Goal: Task Accomplishment & Management: Manage account settings

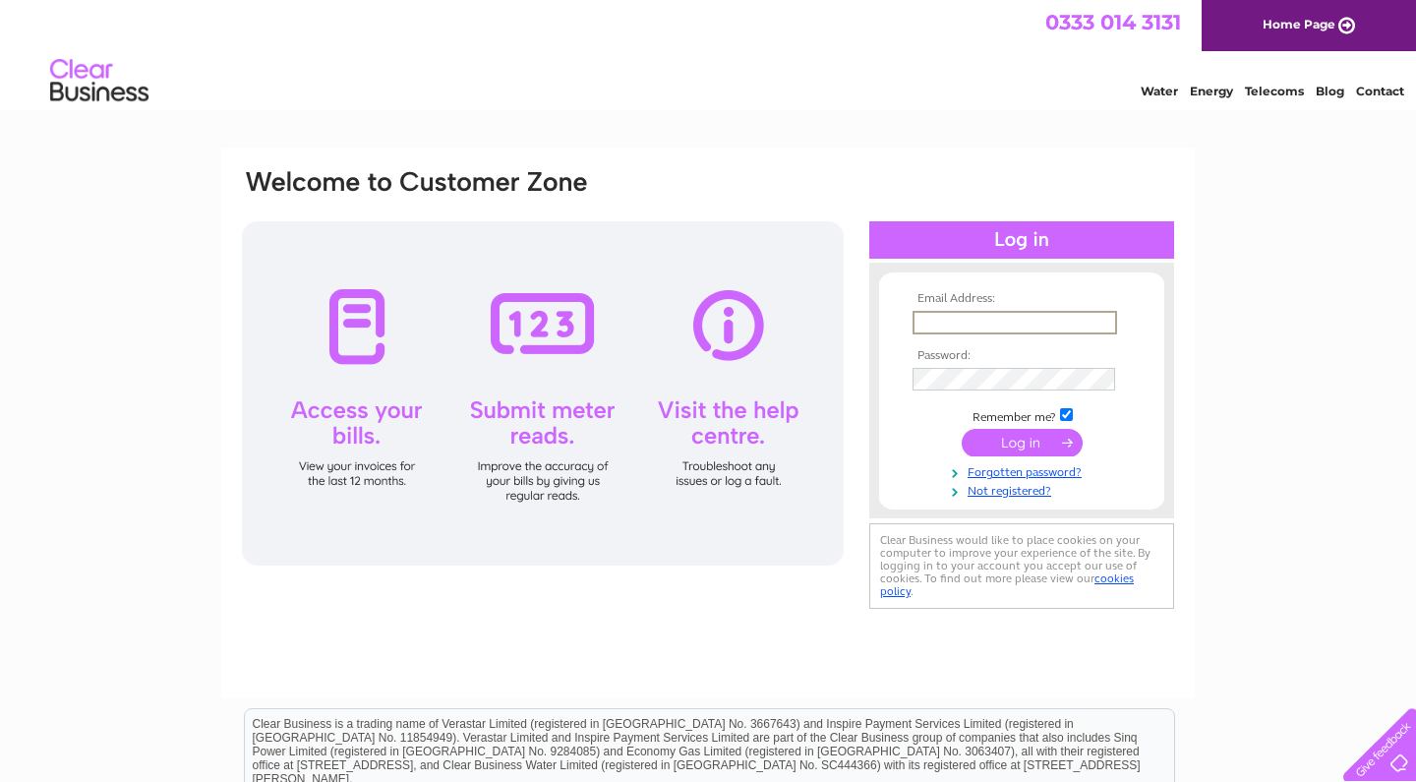
type input "Andrew.murray1942@gmail.com"
click at [1022, 441] on input "submit" at bounding box center [1022, 443] width 121 height 28
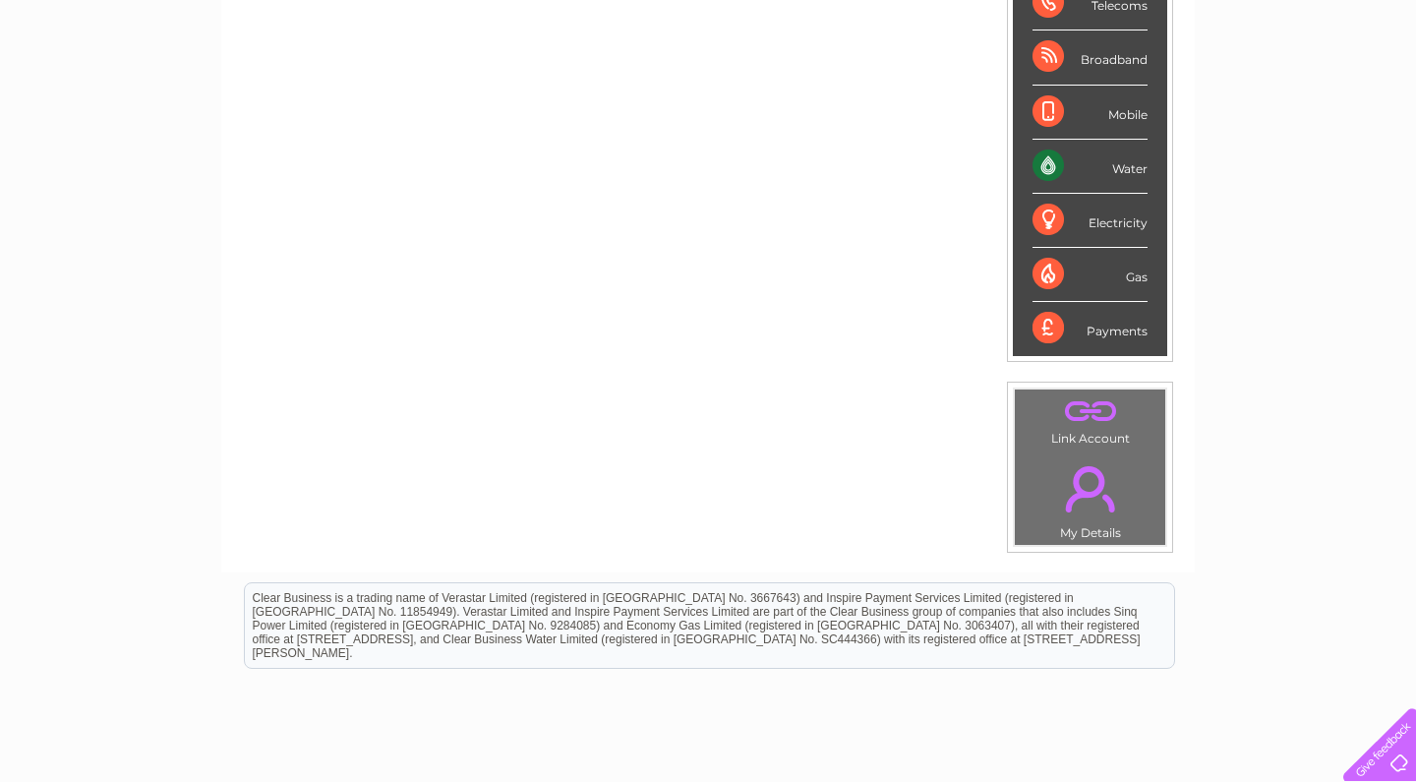
scroll to position [309, 0]
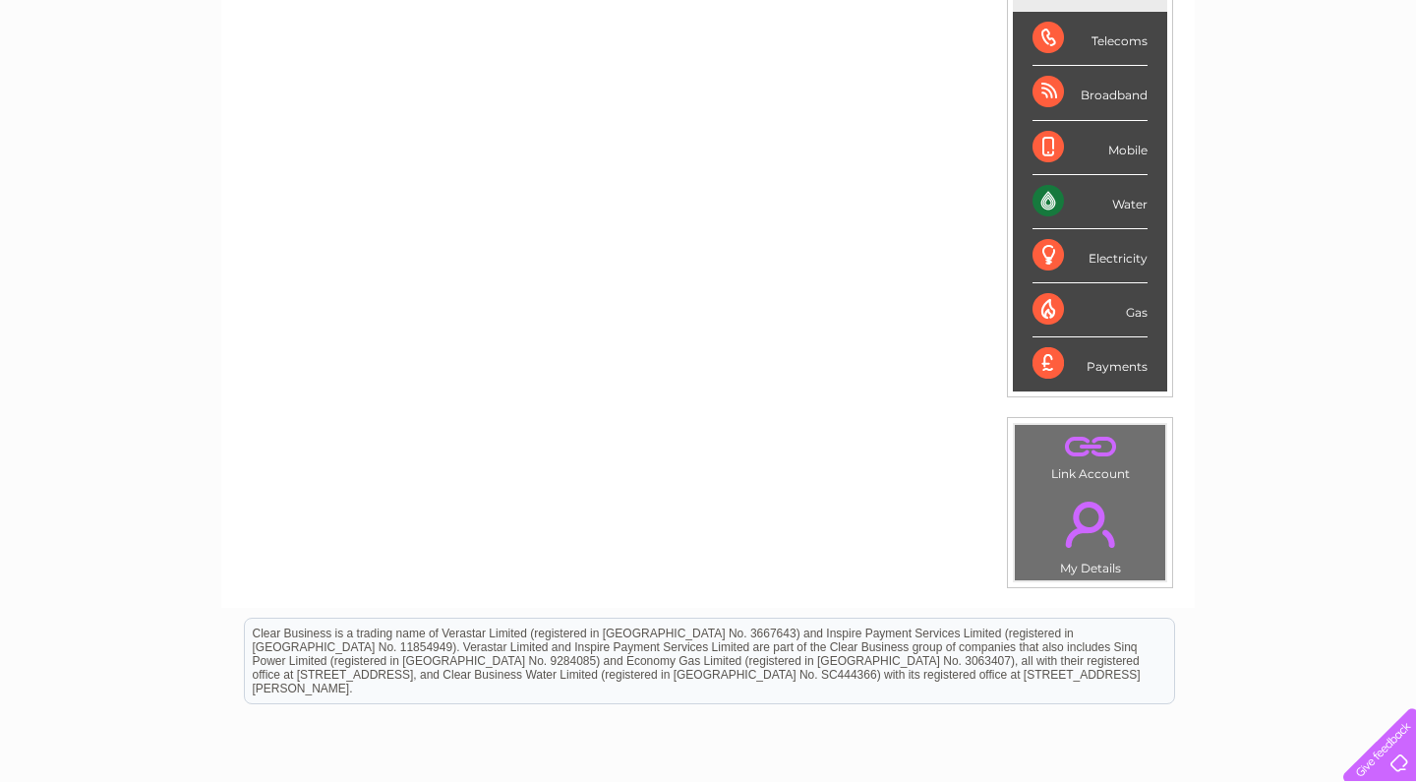
click at [1067, 202] on div "Water" at bounding box center [1090, 202] width 115 height 54
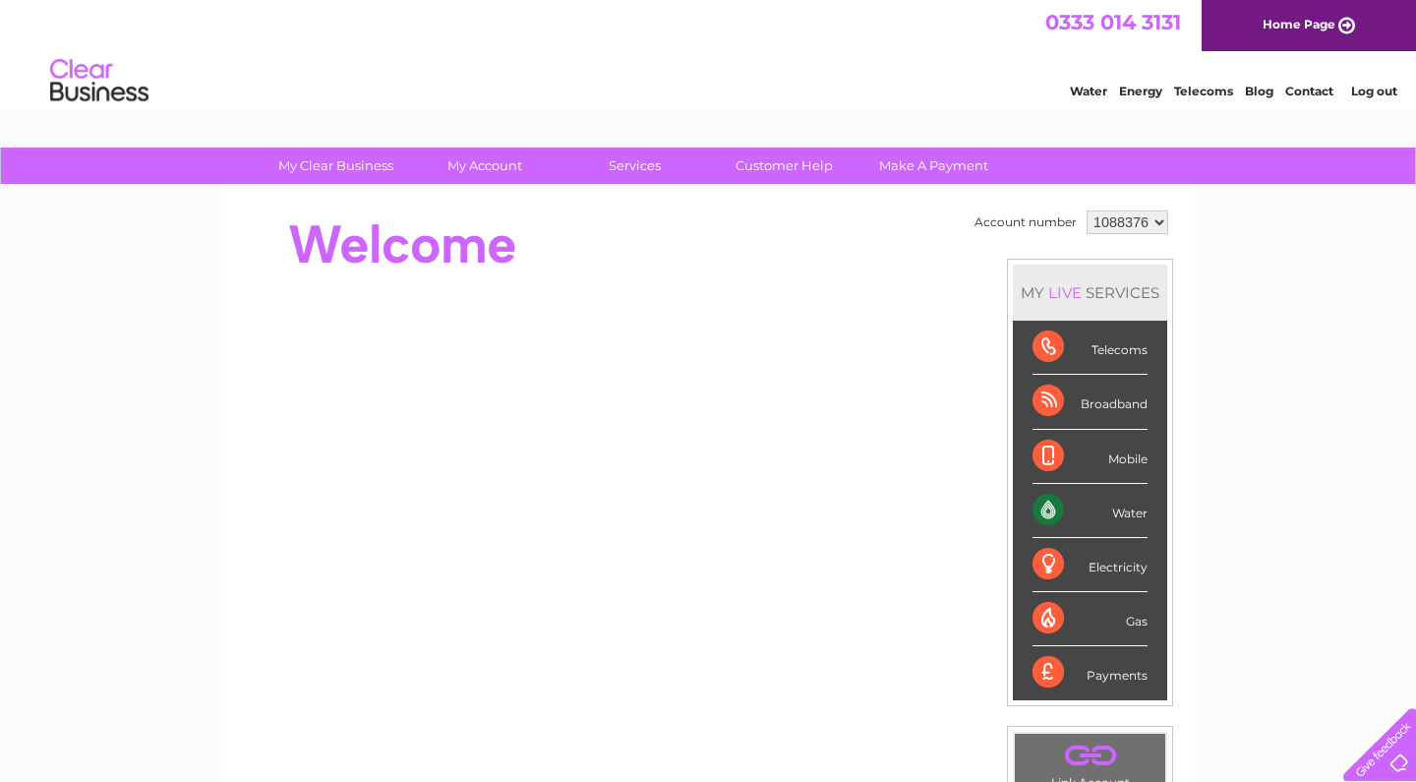
scroll to position [0, 0]
click at [1054, 500] on div "Water" at bounding box center [1090, 511] width 115 height 54
click at [1121, 522] on div "Water" at bounding box center [1090, 511] width 115 height 54
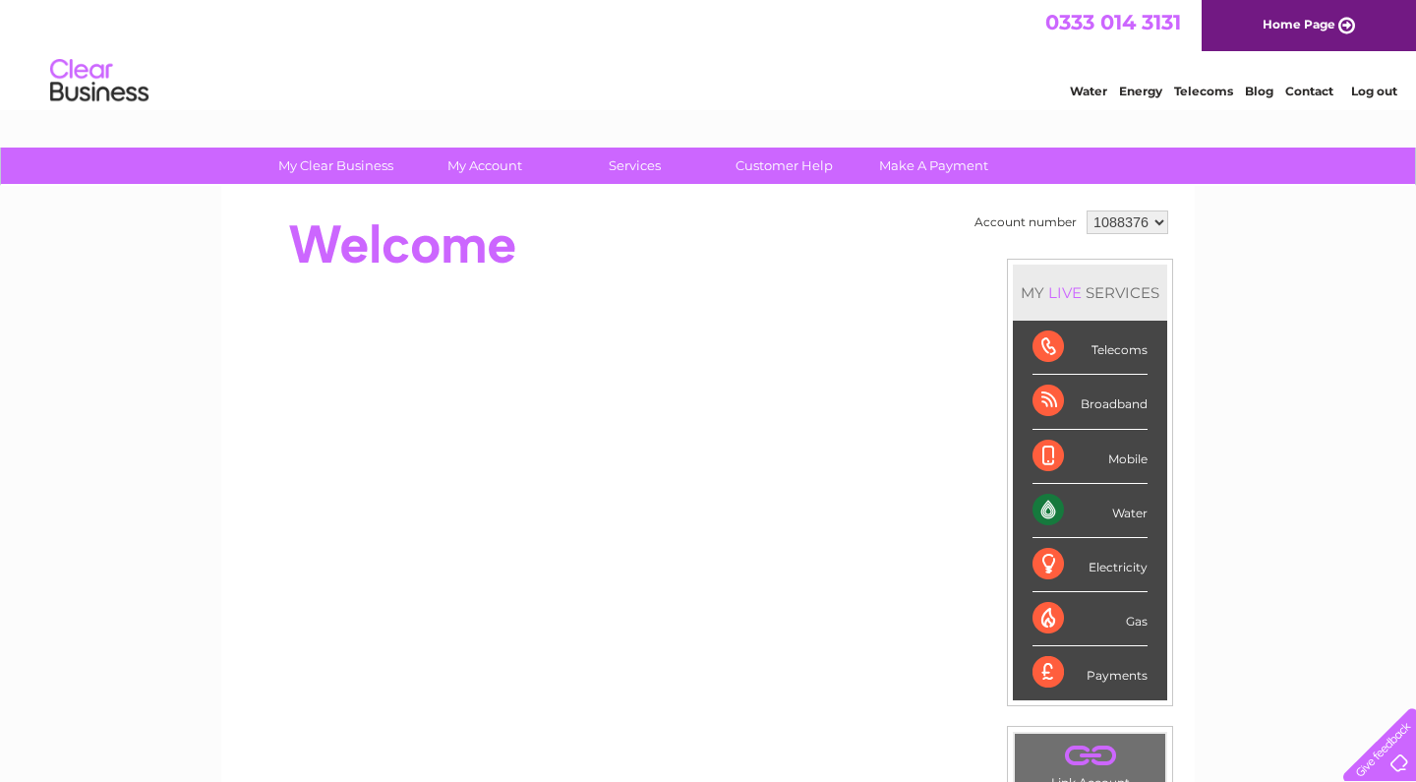
click at [1121, 522] on div "Water" at bounding box center [1090, 511] width 115 height 54
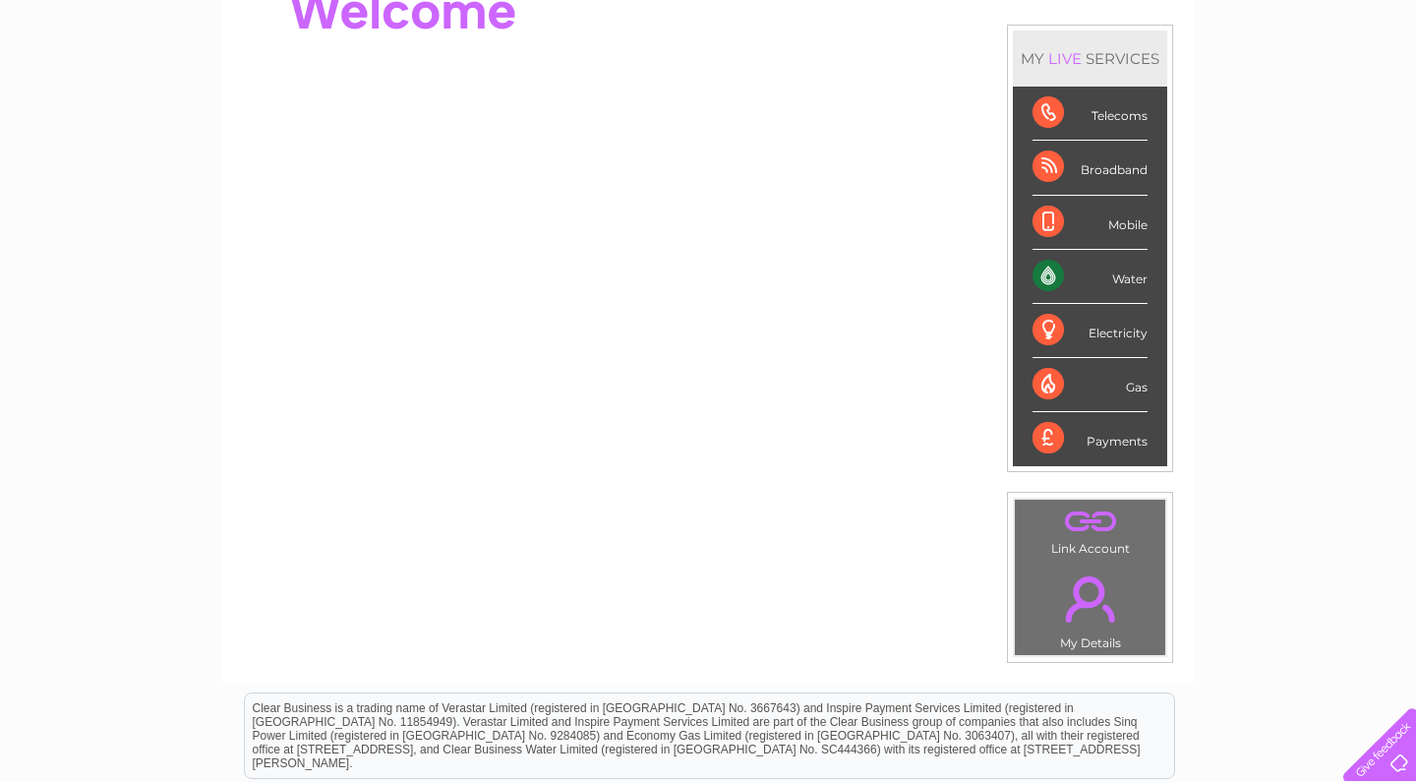
scroll to position [235, 0]
click at [1097, 544] on td ". Link Account" at bounding box center [1090, 529] width 152 height 62
click at [1094, 528] on link "." at bounding box center [1090, 521] width 141 height 34
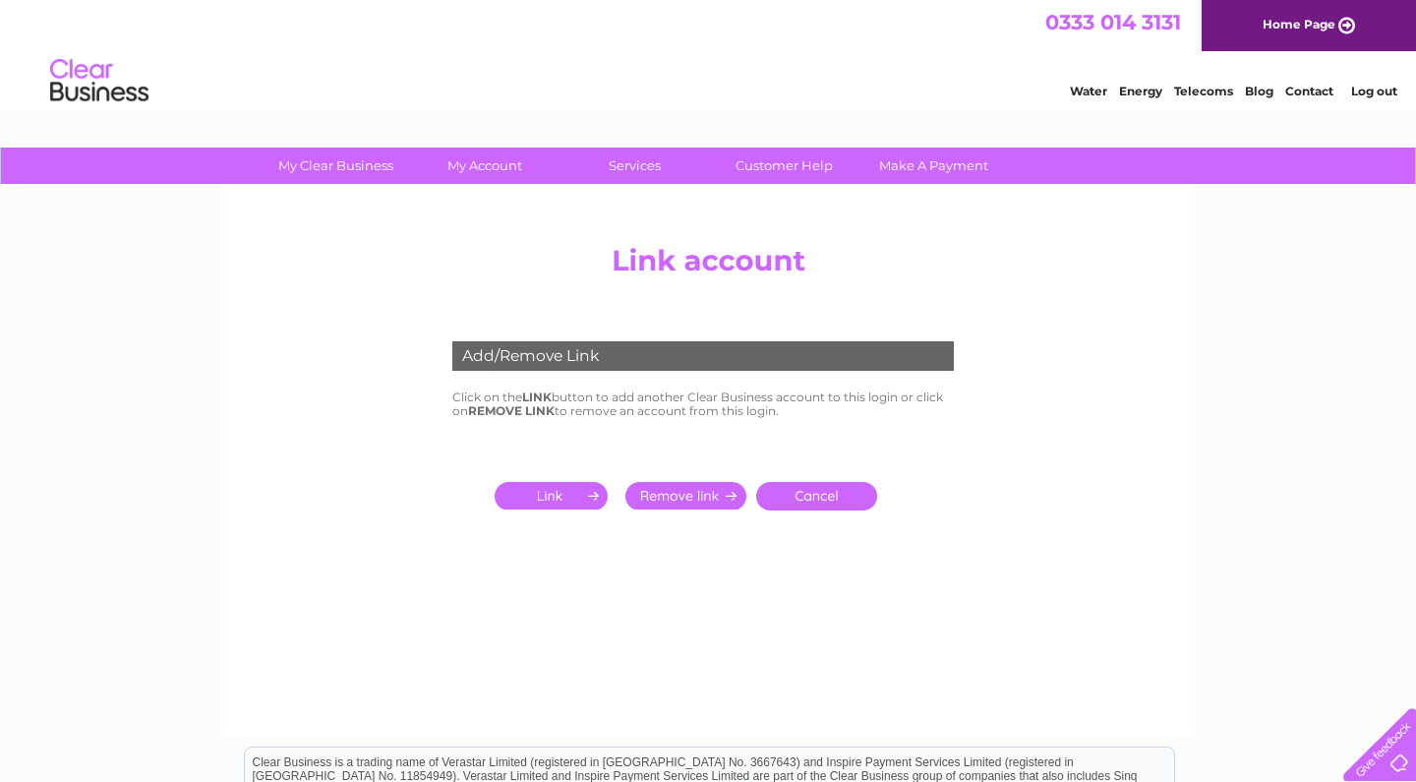
click at [570, 496] on input "submit" at bounding box center [555, 496] width 121 height 28
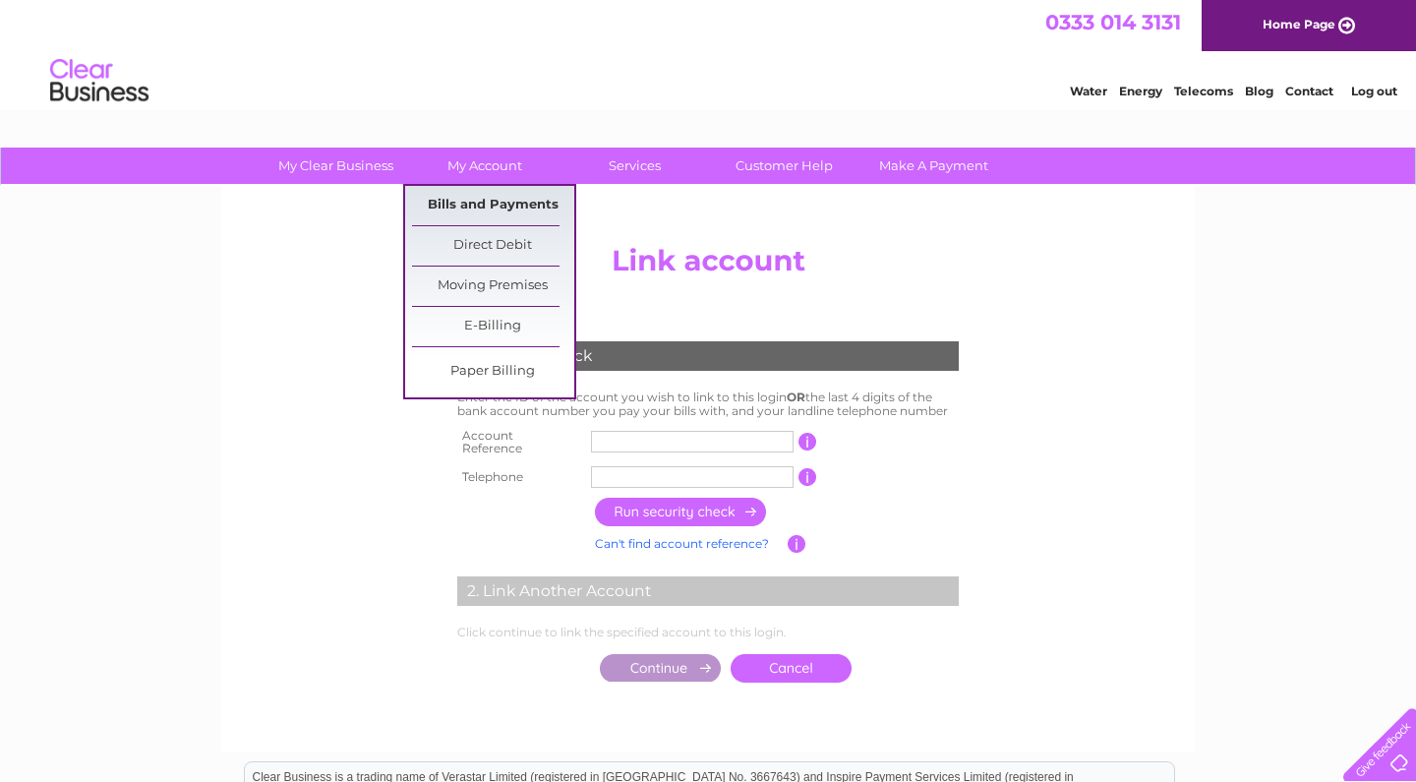
click at [485, 202] on link "Bills and Payments" at bounding box center [493, 205] width 162 height 39
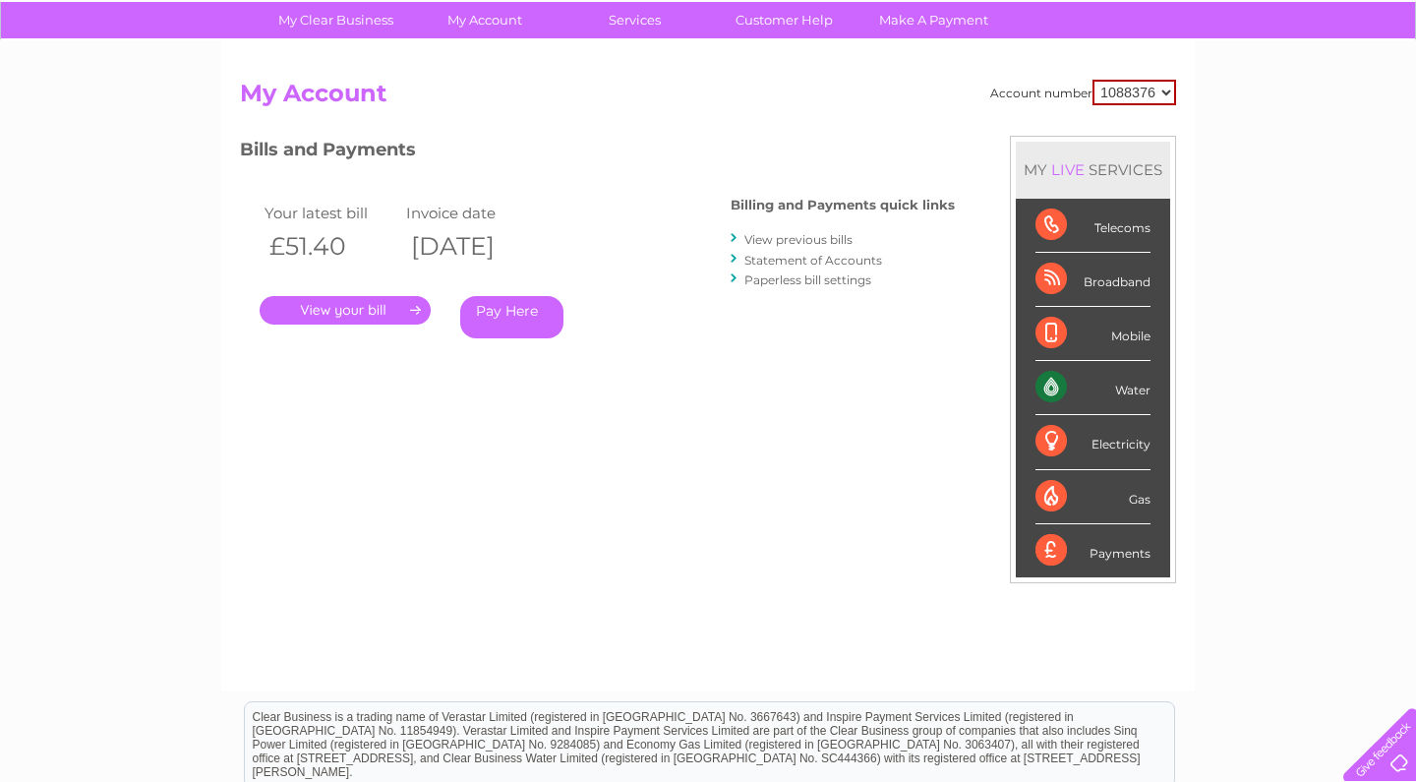
scroll to position [147, 0]
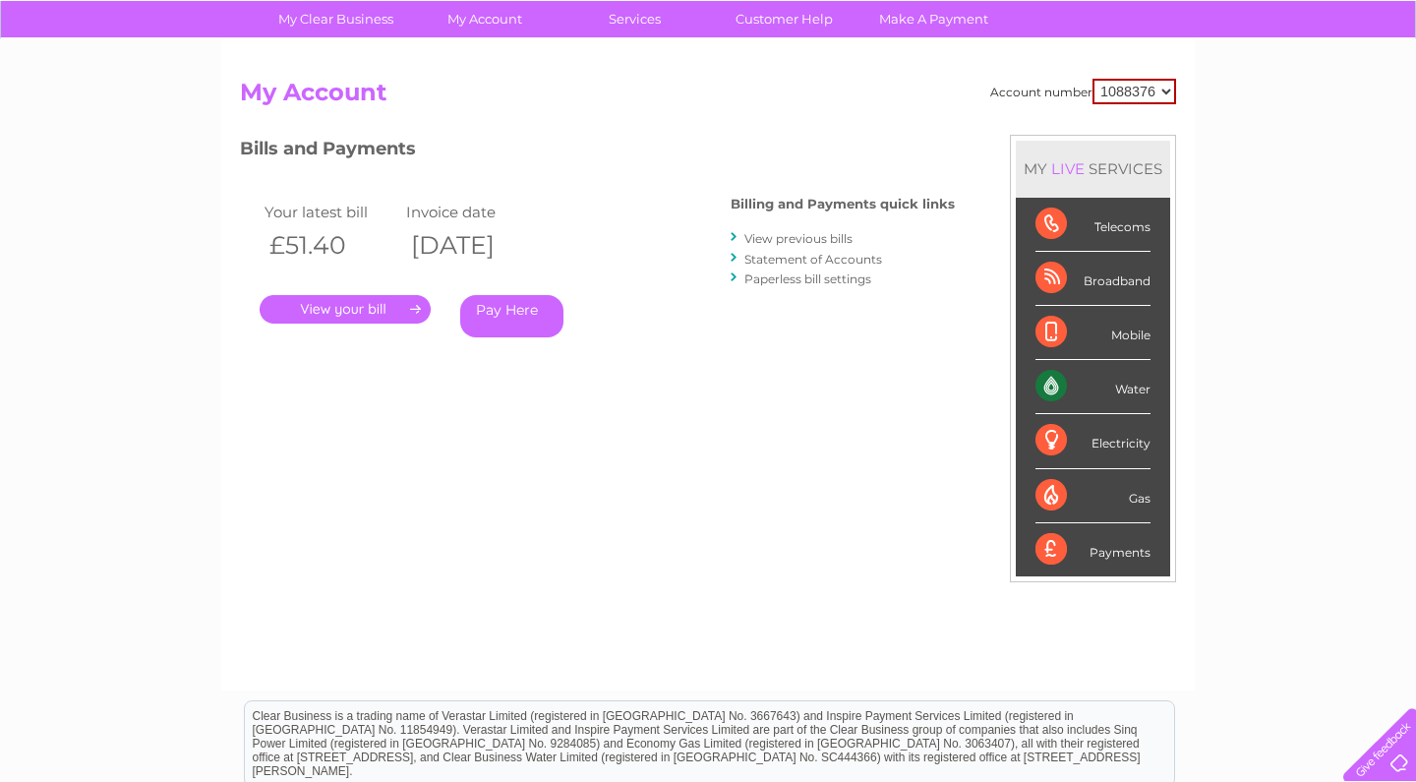
click at [345, 303] on link "." at bounding box center [345, 309] width 171 height 29
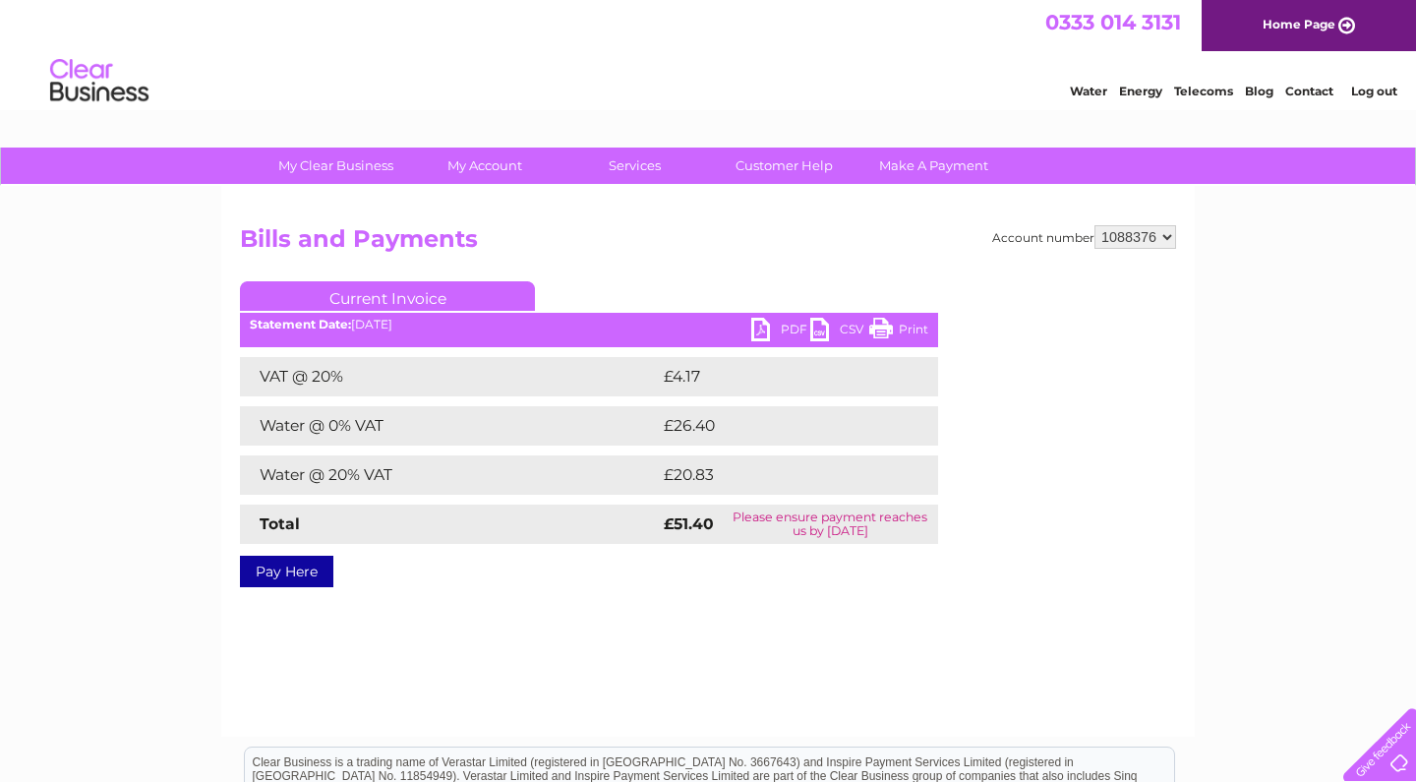
click at [913, 325] on link "Print" at bounding box center [898, 332] width 59 height 29
click at [759, 328] on link "PDF" at bounding box center [780, 332] width 59 height 29
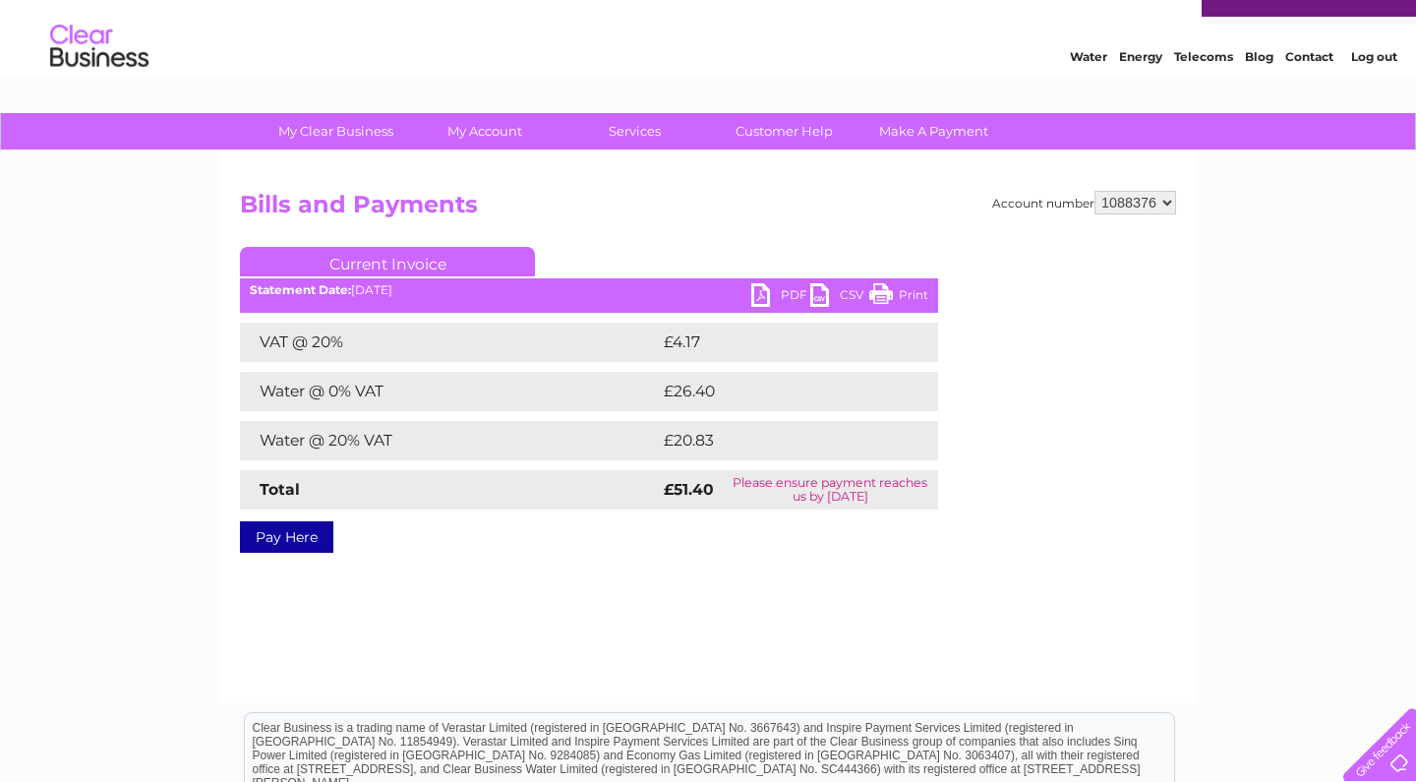
scroll to position [38, 0]
